Goal: Task Accomplishment & Management: Manage account settings

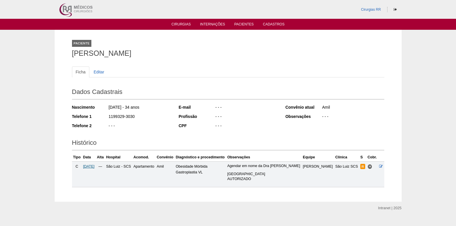
click at [91, 166] on span "05/11/2025" at bounding box center [89, 167] width 12 height 4
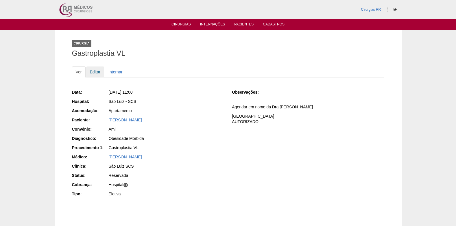
click at [98, 71] on link "Editar" at bounding box center [95, 72] width 18 height 11
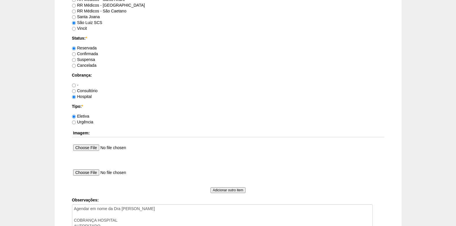
scroll to position [463, 0]
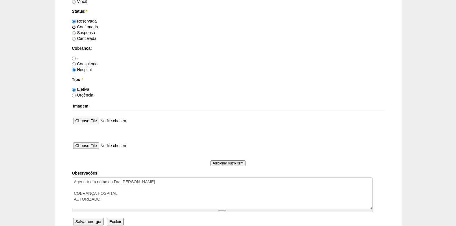
click at [74, 27] on input "Confirmada" at bounding box center [74, 27] width 4 height 4
radio input "true"
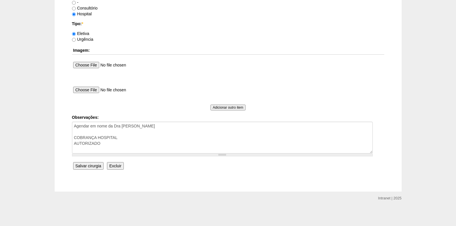
scroll to position [519, 0]
click at [89, 163] on input "Salvar cirurgia" at bounding box center [88, 166] width 30 height 8
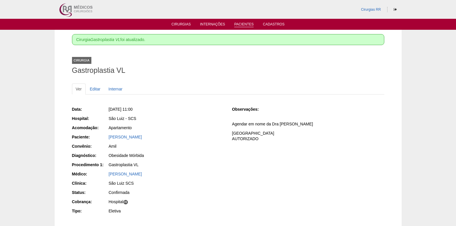
click at [241, 23] on link "Pacientes" at bounding box center [243, 24] width 19 height 5
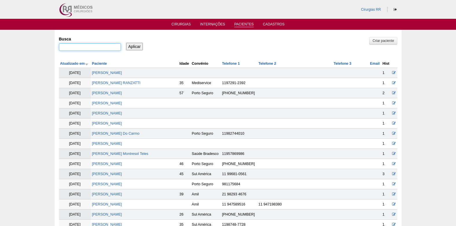
click at [106, 49] on input "Busca" at bounding box center [90, 47] width 62 height 8
paste input "[PERSON_NAME]"
type input "[PERSON_NAME]"
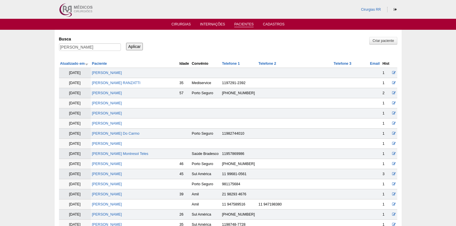
click at [136, 49] on input "Aplicar" at bounding box center [134, 47] width 17 height 8
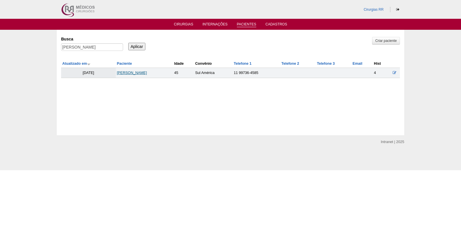
click at [135, 73] on link "[PERSON_NAME]" at bounding box center [132, 73] width 30 height 4
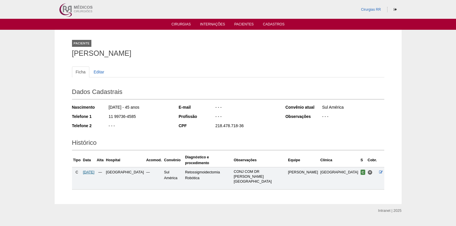
click at [95, 170] on span "[DATE]" at bounding box center [89, 172] width 12 height 4
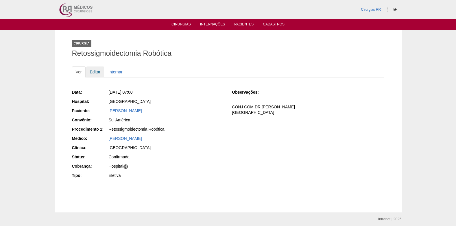
click at [96, 72] on link "Editar" at bounding box center [95, 72] width 18 height 11
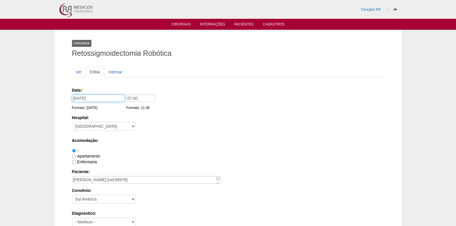
click at [110, 102] on input "[DATE]" at bounding box center [98, 99] width 53 height 8
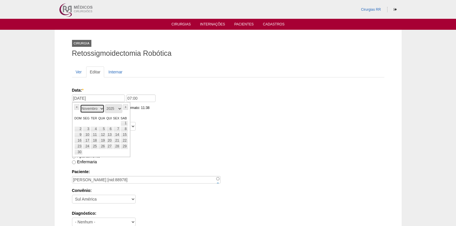
click at [100, 110] on select "Janeiro Fevereiro Março Abril Maio Junho Julho Agosto Setembro Outubro Novembro…" at bounding box center [92, 108] width 24 height 9
click at [119, 110] on select "2024 2025 2026" at bounding box center [113, 108] width 17 height 9
click at [90, 136] on link "12" at bounding box center [87, 135] width 8 height 6
type input "12/01/2026"
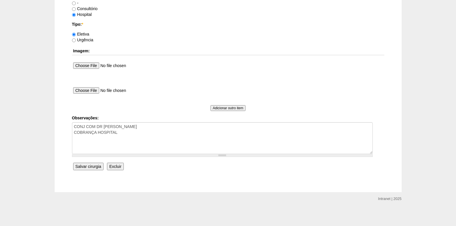
scroll to position [519, 0]
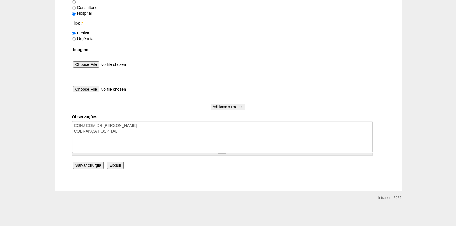
click at [93, 164] on input "Salvar cirurgia" at bounding box center [88, 166] width 30 height 8
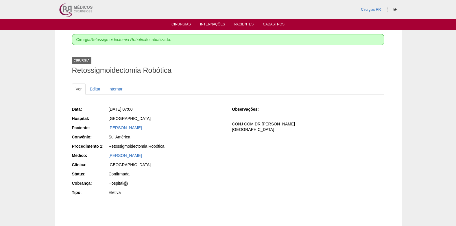
click at [182, 24] on link "Cirurgias" at bounding box center [181, 24] width 19 height 5
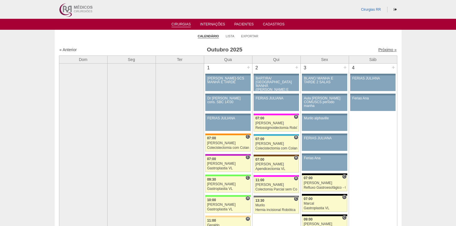
click at [382, 49] on link "Próximo »" at bounding box center [387, 49] width 18 height 5
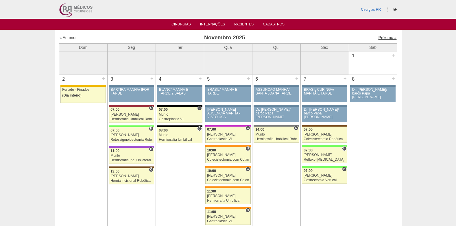
click at [381, 36] on link "Próximo »" at bounding box center [387, 37] width 18 height 5
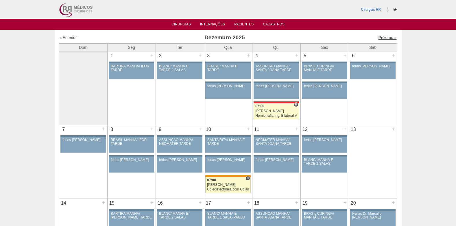
click at [381, 38] on link "Próximo »" at bounding box center [387, 37] width 18 height 5
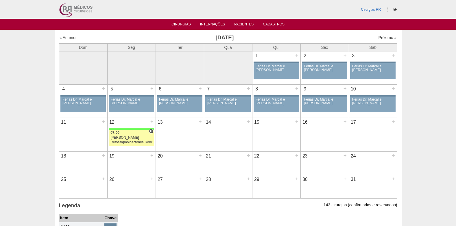
click at [119, 135] on div "07:00" at bounding box center [132, 133] width 42 height 4
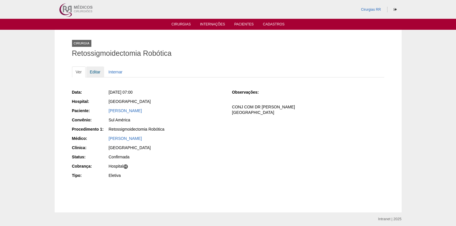
click at [91, 73] on link "Editar" at bounding box center [95, 72] width 18 height 11
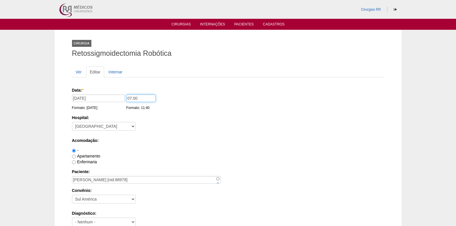
drag, startPoint x: 130, startPoint y: 100, endPoint x: 129, endPoint y: 103, distance: 3.7
click at [130, 100] on input "07:00" at bounding box center [140, 99] width 29 height 8
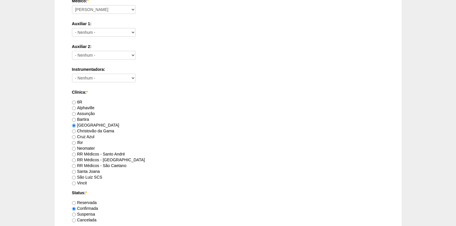
scroll to position [376, 0]
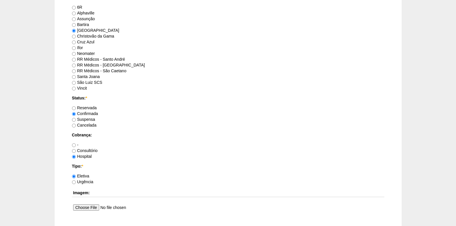
type input "13:00"
click at [91, 207] on input "file" at bounding box center [111, 207] width 77 height 9
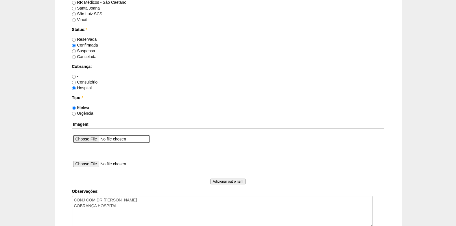
scroll to position [519, 0]
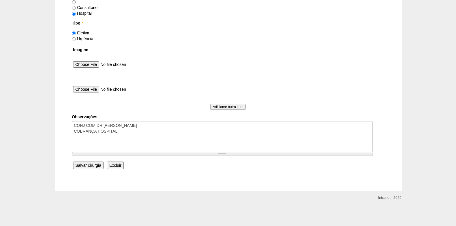
click at [87, 168] on input "Salvar cirurgia" at bounding box center [88, 166] width 30 height 8
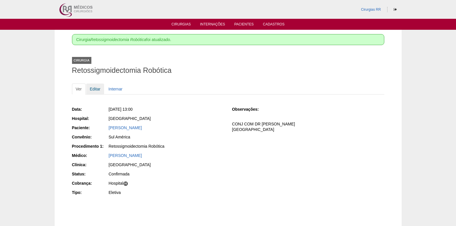
click at [95, 91] on link "Editar" at bounding box center [95, 89] width 18 height 11
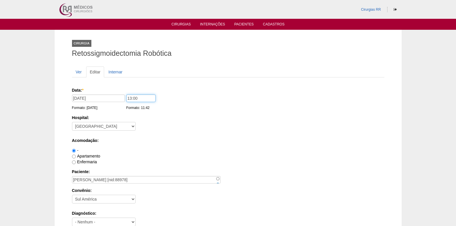
drag, startPoint x: 129, startPoint y: 100, endPoint x: 124, endPoint y: 146, distance: 46.6
click at [129, 101] on input "13:00" at bounding box center [140, 99] width 29 height 8
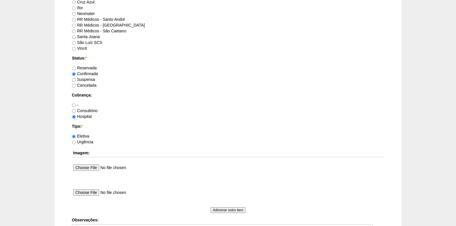
scroll to position [492, 0]
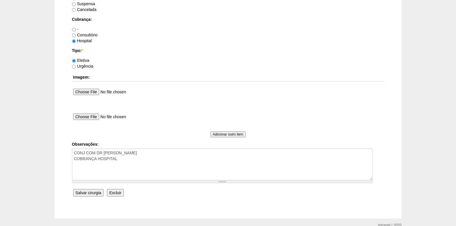
type input "07:00"
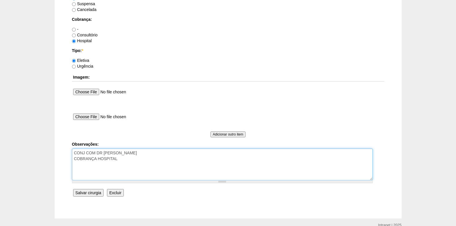
click at [138, 159] on textarea "CONJ COM DR ROGERS COBRANÇA HOSPITAL" at bounding box center [222, 165] width 301 height 32
click at [79, 170] on textarea "CONJ COM DR ROGERS COBRANÇA HOSPITAL" at bounding box center [222, 165] width 301 height 32
type textarea "CONJ COM DR ROGERS COBRANÇA HOSPITAL 07h e as 13h reservado sala- cirurgia gran…"
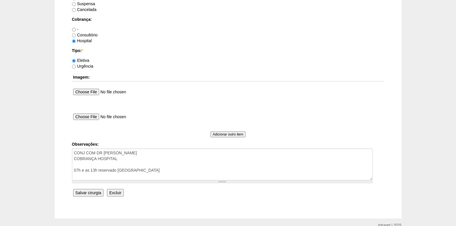
click at [84, 195] on input "Salvar cirurgia" at bounding box center [88, 193] width 30 height 8
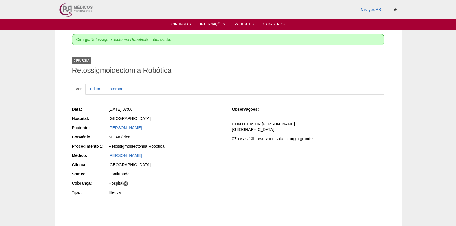
click at [182, 22] on li "Cirurgias" at bounding box center [181, 24] width 27 height 5
click at [182, 23] on link "Cirurgias" at bounding box center [181, 24] width 19 height 5
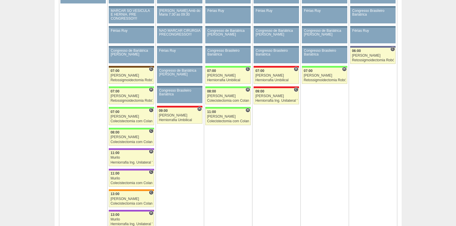
scroll to position [1042, 0]
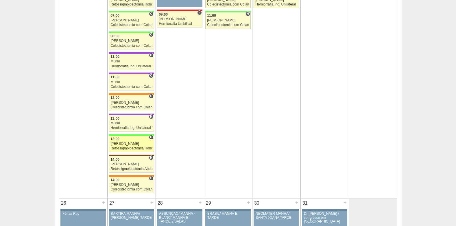
click at [123, 148] on div "Retossigmoidectomia Robótica" at bounding box center [132, 149] width 42 height 4
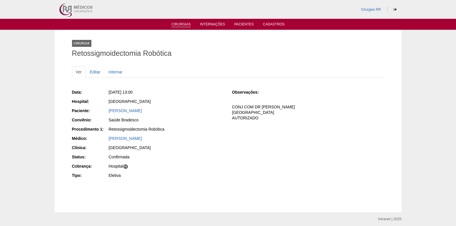
click at [183, 24] on link "Cirurgias" at bounding box center [181, 24] width 19 height 5
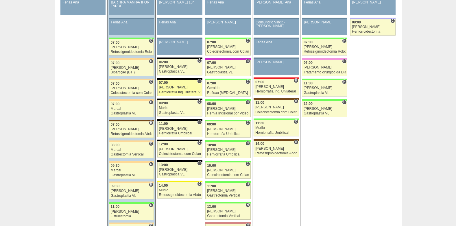
scroll to position [347, 0]
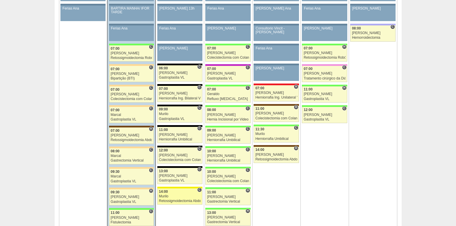
click at [174, 198] on div "Murilo" at bounding box center [180, 197] width 42 height 4
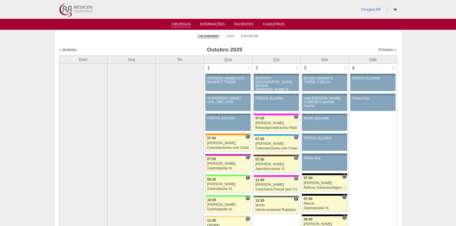
scroll to position [347, 0]
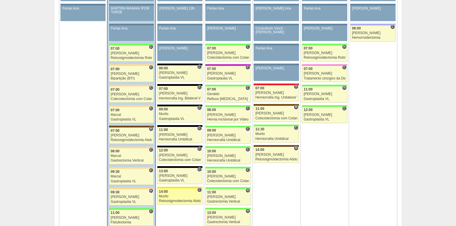
click at [180, 198] on div "Murilo" at bounding box center [180, 197] width 42 height 4
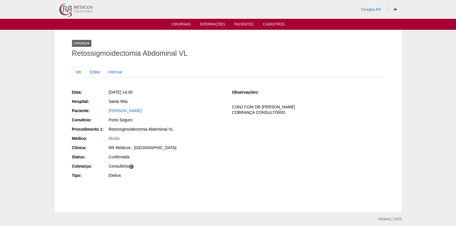
drag, startPoint x: 163, startPoint y: 111, endPoint x: 108, endPoint y: 112, distance: 55.6
click at [108, 112] on div "Paciente: BRUNA PEREIRA DA SILVA" at bounding box center [148, 111] width 152 height 7
copy div "Paciente: BRUNA PEREIRA DA SILVA"
click at [97, 73] on link "Editar" at bounding box center [95, 72] width 18 height 11
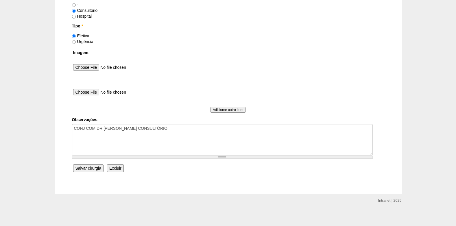
scroll to position [519, 0]
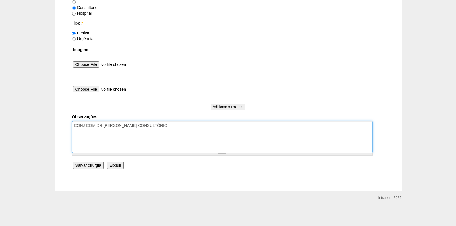
click at [145, 136] on textarea "CONJ COM DR PEDRO COBRANÇA CONSULTÓRIO" at bounding box center [222, 137] width 301 height 32
type textarea "CONJ COM DR PEDRO COBRANÇA CONSULTÓRIO AUTORIZADO VENCE 10/10"
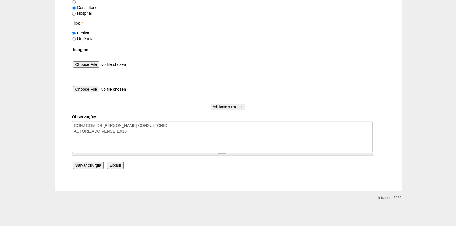
click at [84, 165] on input "Salvar cirurgia" at bounding box center [88, 166] width 30 height 8
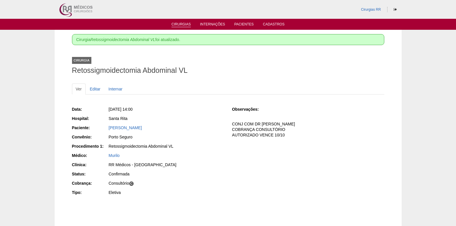
click at [177, 26] on link "Cirurgias" at bounding box center [181, 24] width 19 height 5
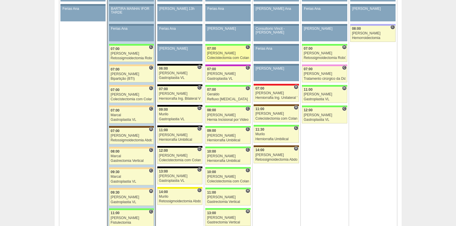
scroll to position [318, 0]
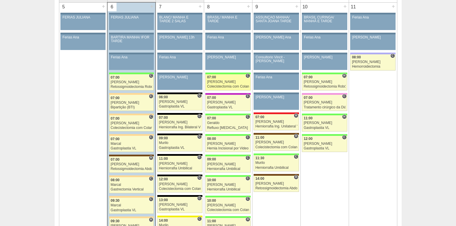
click at [224, 83] on div "[PERSON_NAME]" at bounding box center [228, 82] width 42 height 4
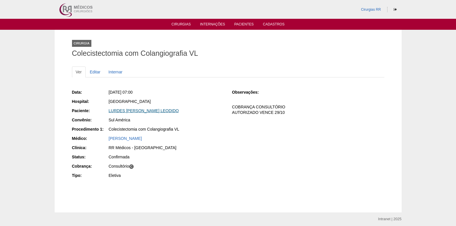
drag, startPoint x: 106, startPoint y: 113, endPoint x: 182, endPoint y: 113, distance: 76.7
click at [182, 113] on div "Paciente: LURDES [PERSON_NAME] LEODIDO" at bounding box center [148, 111] width 152 height 7
copy div "Paciente: LURDES [PERSON_NAME] LEODIDO"
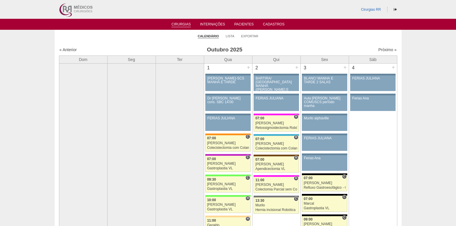
scroll to position [318, 0]
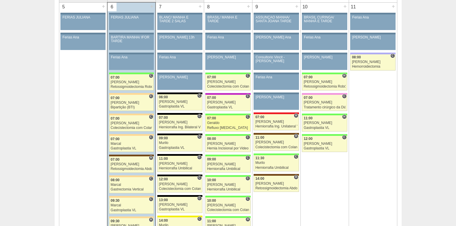
click at [229, 124] on div "Geraldo" at bounding box center [228, 123] width 42 height 4
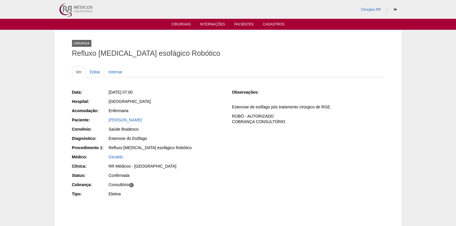
drag, startPoint x: 107, startPoint y: 122, endPoint x: 161, endPoint y: 121, distance: 54.4
click at [161, 121] on div "Paciente: Maria Cristina Stockl Nissiuti" at bounding box center [148, 120] width 152 height 7
copy div "Paciente: Maria Cristina Stockl Nissiuti"
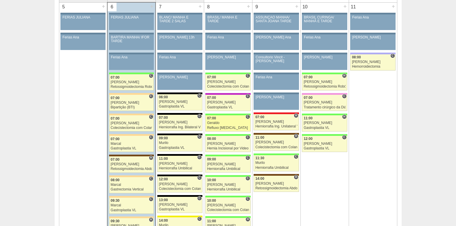
scroll to position [318, 0]
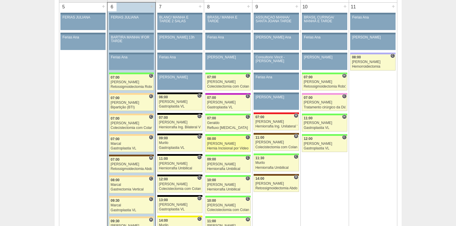
click at [222, 139] on div "08:00" at bounding box center [228, 139] width 42 height 4
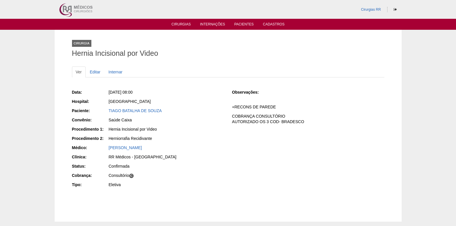
drag, startPoint x: 167, startPoint y: 111, endPoint x: 107, endPoint y: 111, distance: 60.2
click at [107, 111] on div "Paciente: TIAGO BATALHA DE SOUZA" at bounding box center [148, 111] width 152 height 7
copy div "Paciente: [PERSON_NAME]"
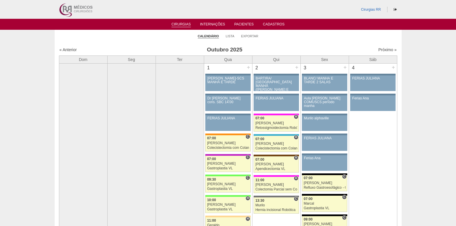
scroll to position [318, 0]
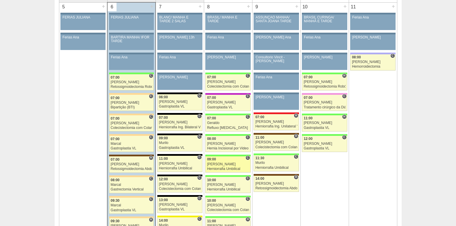
click at [224, 161] on div "09:00" at bounding box center [228, 160] width 42 height 4
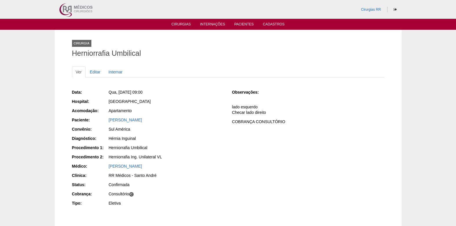
drag, startPoint x: 154, startPoint y: 120, endPoint x: 108, endPoint y: 120, distance: 46.3
click at [108, 120] on div "Paciente: [PERSON_NAME]" at bounding box center [148, 120] width 152 height 7
copy div "Paciente: [PERSON_NAME]"
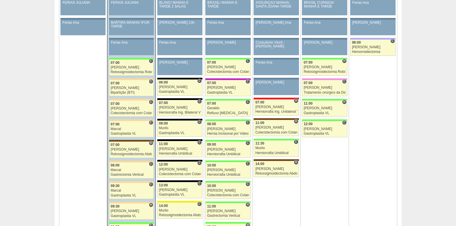
scroll to position [347, 0]
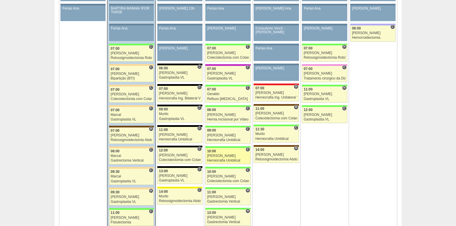
click at [225, 159] on div "Herniorrafia Umbilical" at bounding box center [228, 161] width 42 height 4
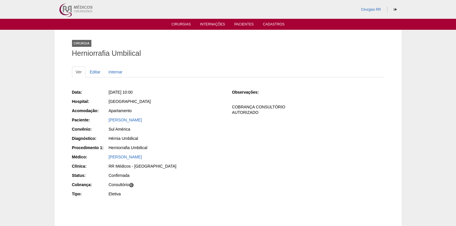
drag, startPoint x: 172, startPoint y: 122, endPoint x: 103, endPoint y: 120, distance: 68.6
click at [103, 120] on div "Paciente: BRUNO DE SOUSA OLIVEIRA" at bounding box center [148, 120] width 152 height 7
copy div "Paciente: BRUNO DE SOUSA OLIVEIRA"
click at [97, 72] on link "Editar" at bounding box center [95, 72] width 18 height 11
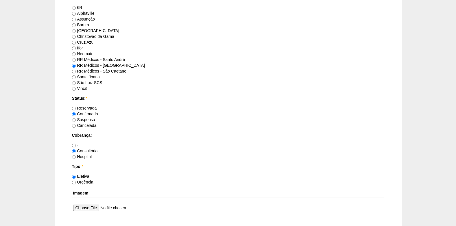
scroll to position [463, 0]
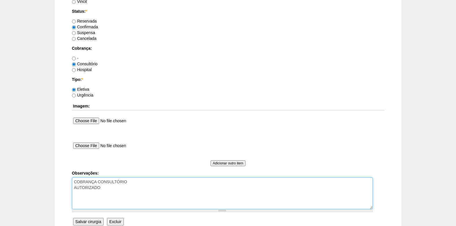
click at [115, 189] on textarea "COBRANÇA CONSULTÓRIO AUTORIZADO" at bounding box center [222, 194] width 301 height 32
type textarea "COBRANÇA CONSULTÓRIO AUTORIZADO VENCE 30/10"
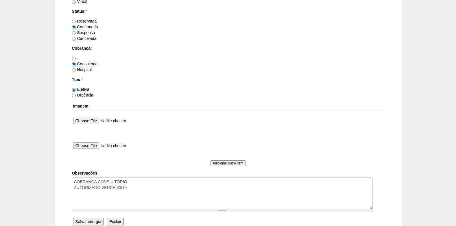
click at [93, 220] on input "Salvar cirurgia" at bounding box center [88, 222] width 30 height 8
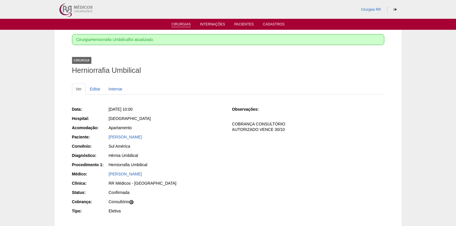
click at [184, 26] on link "Cirurgias" at bounding box center [181, 24] width 19 height 5
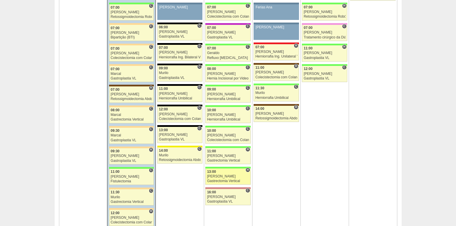
scroll to position [405, 0]
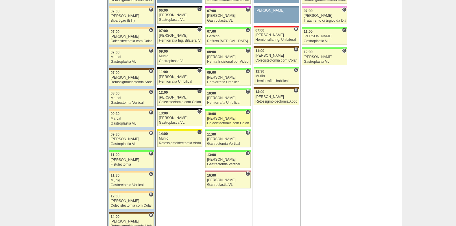
click at [231, 120] on div "[PERSON_NAME]" at bounding box center [228, 119] width 42 height 4
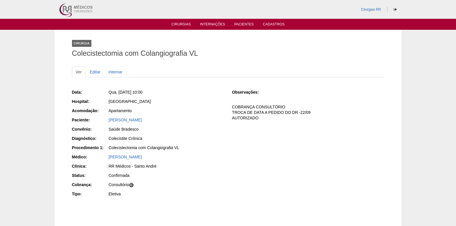
drag, startPoint x: 104, startPoint y: 123, endPoint x: 160, endPoint y: 121, distance: 55.9
click at [160, 121] on div "Paciente: [PERSON_NAME]" at bounding box center [148, 120] width 152 height 7
copy div "Paciente: [PERSON_NAME]"
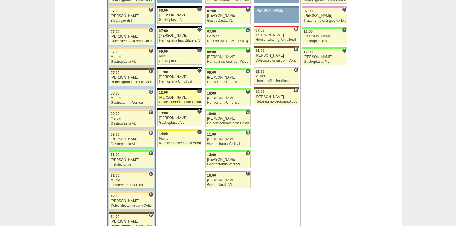
scroll to position [405, 0]
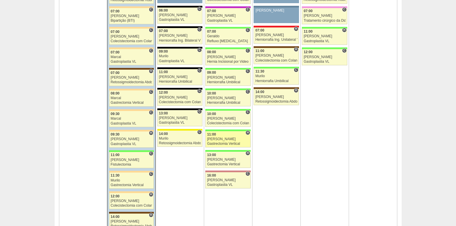
click at [225, 144] on div "Gastrectomia Vertical" at bounding box center [228, 144] width 42 height 4
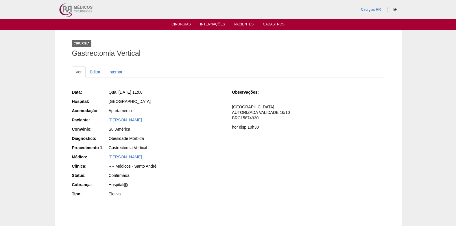
drag, startPoint x: 159, startPoint y: 119, endPoint x: 105, endPoint y: 122, distance: 54.2
click at [105, 122] on div "Paciente: [PERSON_NAME]" at bounding box center [148, 120] width 152 height 7
copy div "Paciente: [PERSON_NAME]"
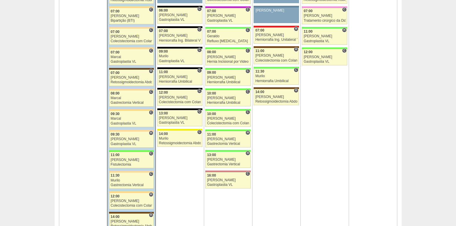
scroll to position [405, 0]
click at [221, 162] on link "89175 [PERSON_NAME] H 13:00 [PERSON_NAME] Gastrectomia Vertical Hospital [GEOGR…" at bounding box center [227, 160] width 45 height 16
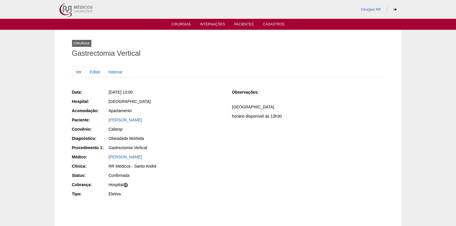
drag, startPoint x: 107, startPoint y: 122, endPoint x: 183, endPoint y: 123, distance: 75.2
click at [183, 123] on div "Paciente: GIULIA MOURA MATOS NUNES" at bounding box center [148, 120] width 152 height 7
copy div "Paciente: GIULIA MOURA MATOS NUNES"
click at [95, 72] on link "Editar" at bounding box center [95, 72] width 18 height 11
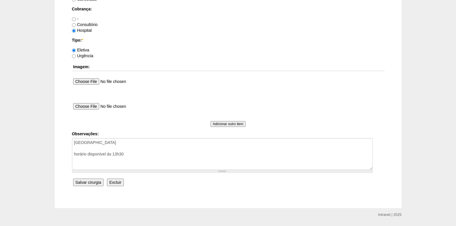
scroll to position [519, 0]
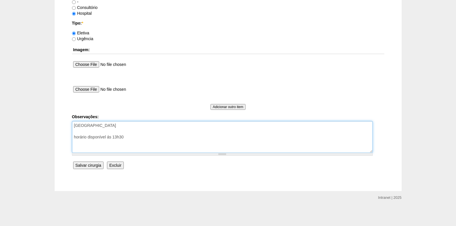
drag, startPoint x: 136, startPoint y: 139, endPoint x: 66, endPoint y: 137, distance: 70.0
click at [139, 132] on textarea "[GEOGRAPHIC_DATA] horário disponível ás 13h30" at bounding box center [222, 137] width 301 height 32
paste textarea "98430041"
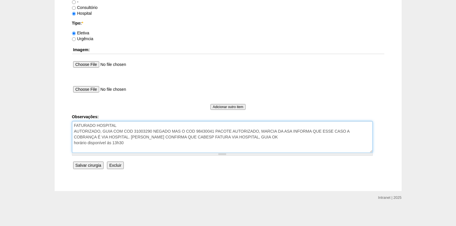
click at [73, 143] on textarea "[GEOGRAPHIC_DATA] horário disponível ás 13h30" at bounding box center [222, 137] width 301 height 32
type textarea "FATURADO HOSPITAL AUTORIZADO, GUIA COM COD 31003290 NEGADO MAS O COD 98430041 P…"
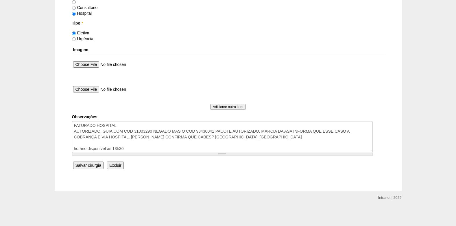
click at [91, 166] on input "Salvar cirurgia" at bounding box center [88, 166] width 30 height 8
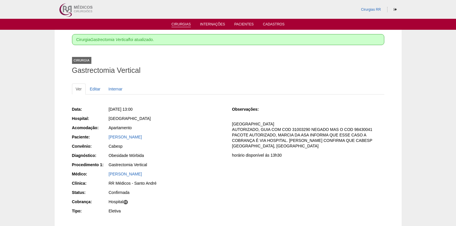
click at [183, 25] on link "Cirurgias" at bounding box center [181, 24] width 19 height 5
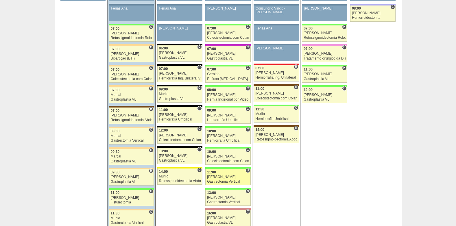
scroll to position [376, 0]
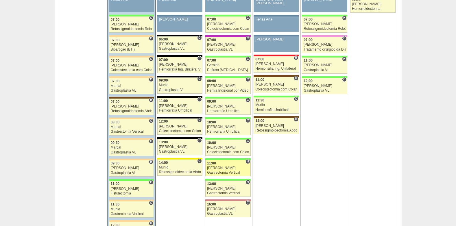
click at [223, 168] on div "[PERSON_NAME]" at bounding box center [228, 168] width 42 height 4
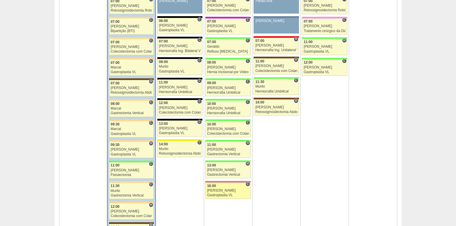
scroll to position [405, 0]
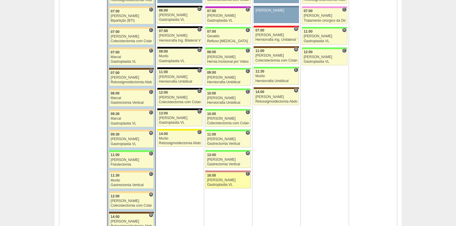
click at [234, 182] on div "[PERSON_NAME]" at bounding box center [228, 181] width 42 height 4
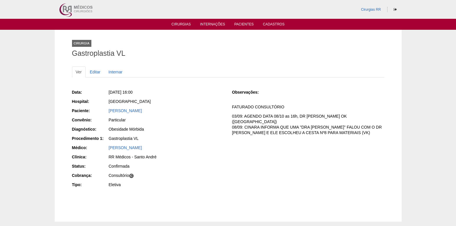
drag, startPoint x: 113, startPoint y: 111, endPoint x: 162, endPoint y: 111, distance: 48.6
click at [162, 111] on div "Paciente: [PERSON_NAME]" at bounding box center [148, 111] width 152 height 7
copy div "Paciente: [PERSON_NAME]"
click at [91, 69] on link "Editar" at bounding box center [95, 72] width 18 height 11
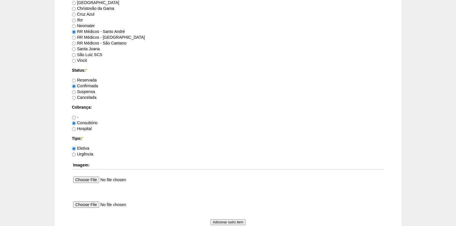
scroll to position [463, 0]
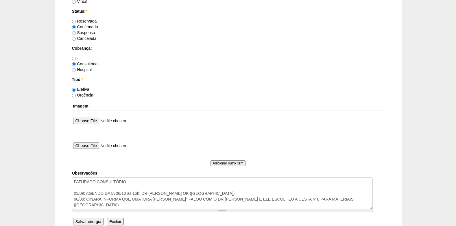
drag, startPoint x: 141, startPoint y: 176, endPoint x: 137, endPoint y: 180, distance: 4.7
click at [141, 176] on div "Observações: FATURADO CONSULTÓRIO 03/09: AGENDO DATA 08/10 as 16h, DR PAULO DEU…" at bounding box center [228, 191] width 312 height 42
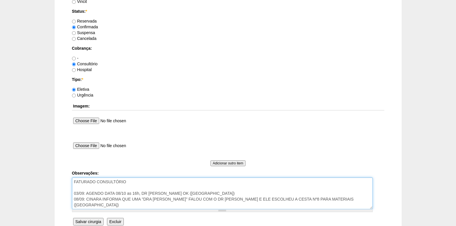
click at [137, 181] on textarea "FATURADO CONSULTÓRIO 03/09: AGENDO DATA 08/10 as 16h, DR PAULO DEU OK (VK) 08/0…" at bounding box center [222, 194] width 301 height 32
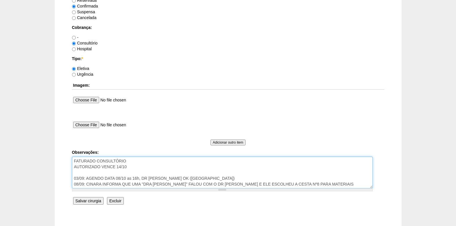
scroll to position [519, 0]
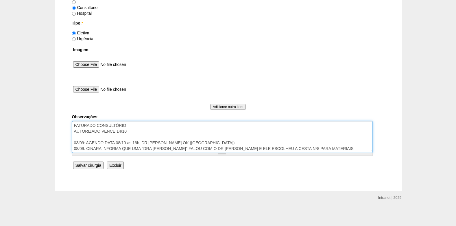
type textarea "FATURADO CONSULTÓRIO AUTORIZADO VENCE 14/10 03/09: AGENDO DATA 08/10 as 16h, DR…"
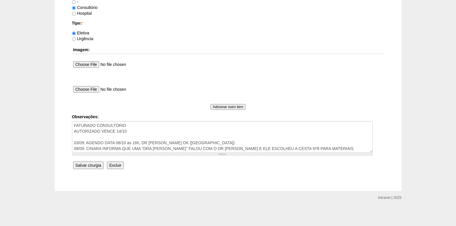
click at [86, 166] on input "Salvar cirurgia" at bounding box center [88, 166] width 30 height 8
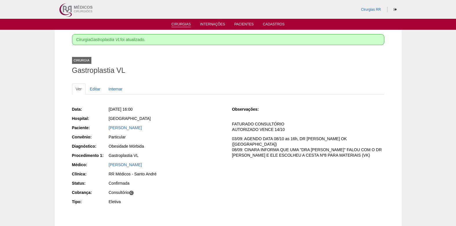
click at [185, 24] on link "Cirurgias" at bounding box center [181, 24] width 19 height 5
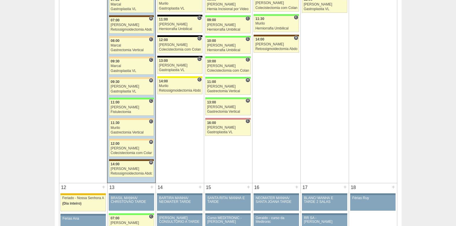
scroll to position [463, 0]
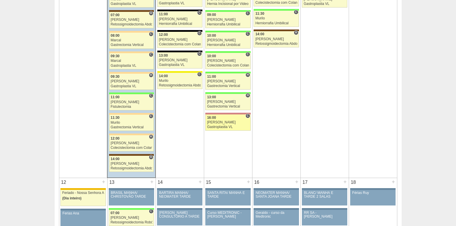
click at [225, 124] on div "[PERSON_NAME]" at bounding box center [228, 123] width 42 height 4
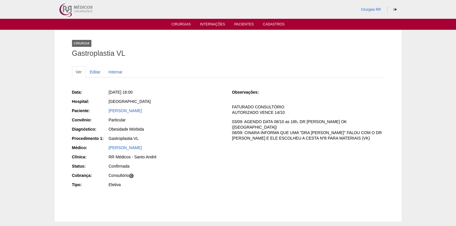
drag, startPoint x: 108, startPoint y: 114, endPoint x: 162, endPoint y: 111, distance: 54.2
click at [162, 111] on div "Paciente: [PERSON_NAME]" at bounding box center [148, 111] width 152 height 7
copy link "[PERSON_NAME]"
click at [181, 23] on link "Cirurgias" at bounding box center [181, 24] width 19 height 5
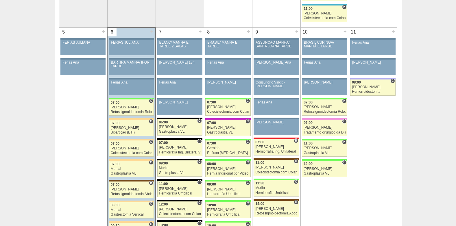
scroll to position [289, 0]
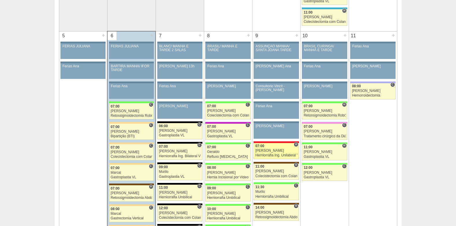
click at [279, 151] on div "Ricardo Fernandes" at bounding box center [276, 151] width 42 height 4
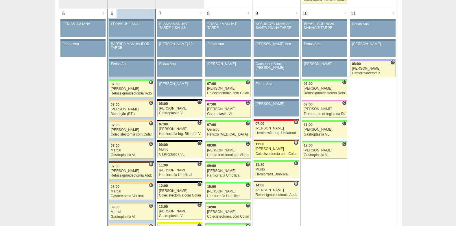
scroll to position [318, 0]
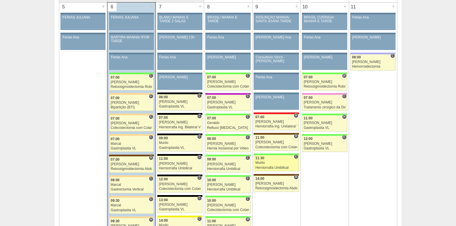
click at [268, 164] on div "Murilo" at bounding box center [276, 163] width 42 height 4
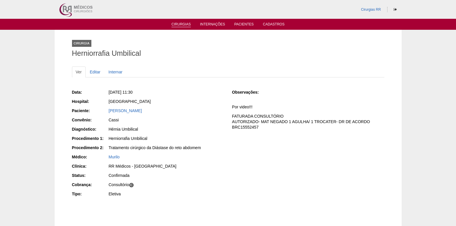
click at [182, 24] on link "Cirurgias" at bounding box center [181, 24] width 19 height 5
